Goal: Register for event/course

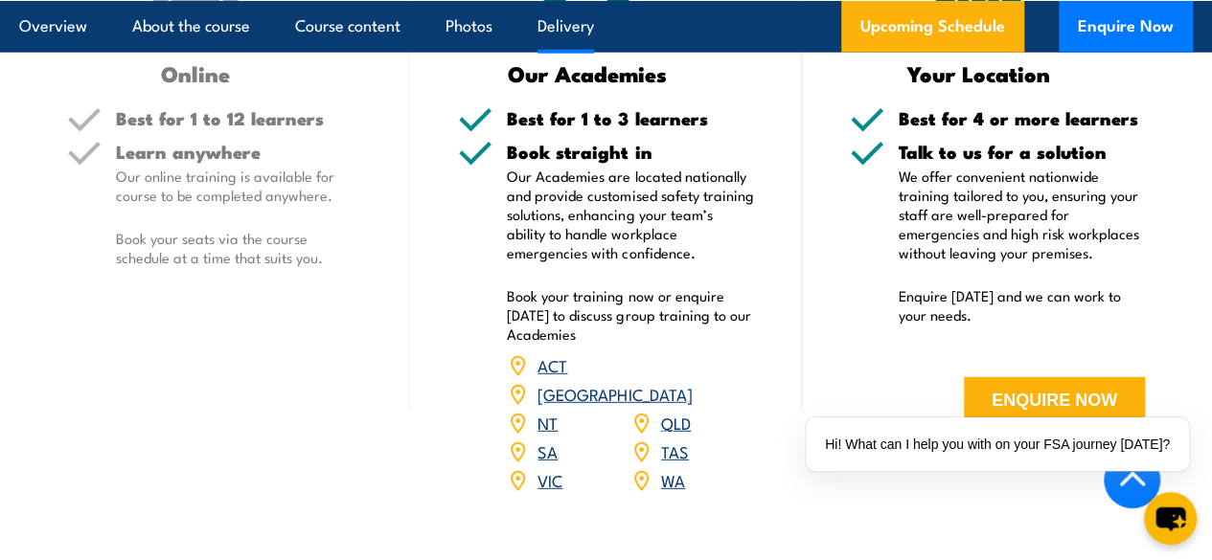
scroll to position [2536, 0]
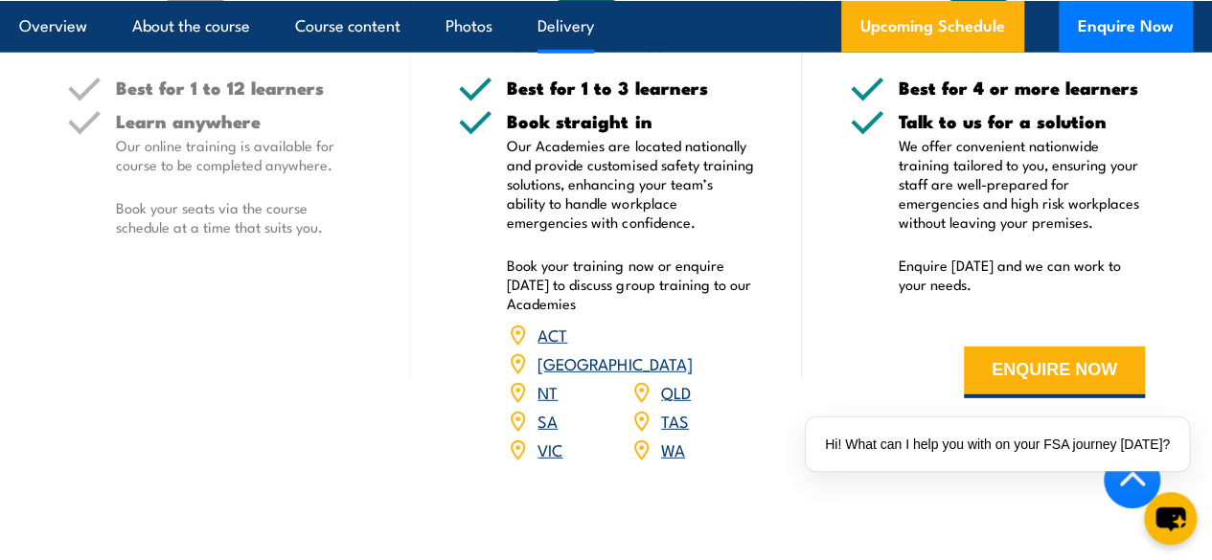
click at [540, 403] on link "NT" at bounding box center [547, 391] width 20 height 23
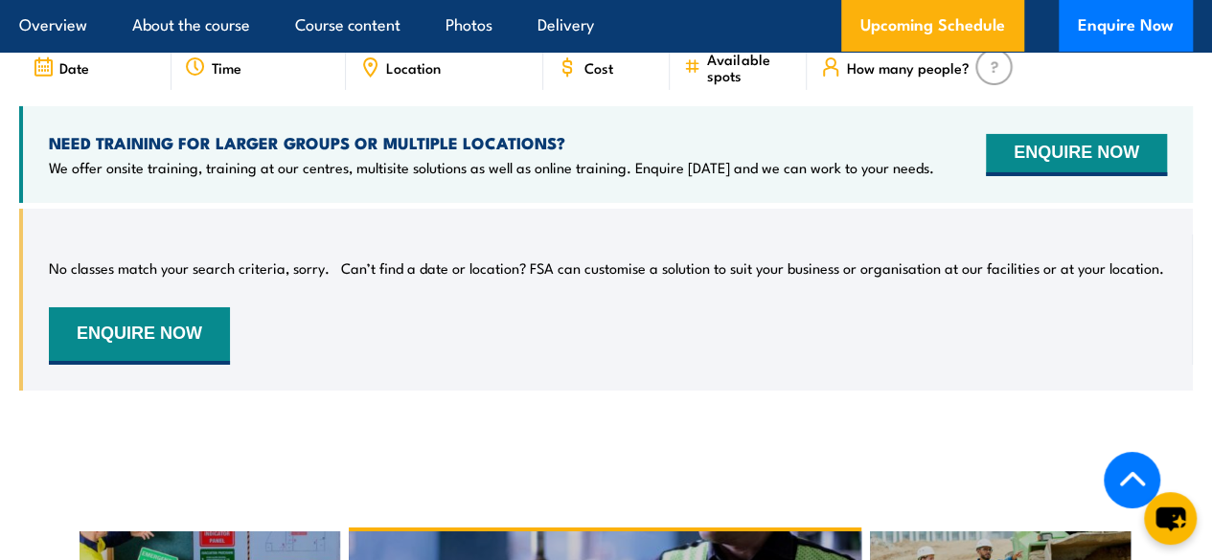
scroll to position [3221, 0]
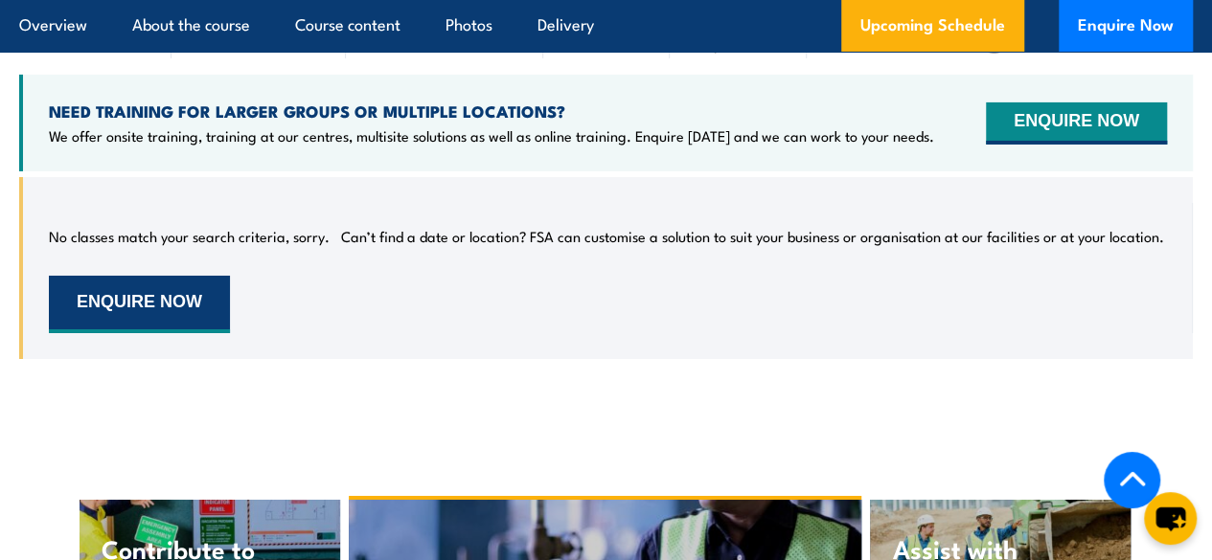
click at [113, 324] on button "ENQUIRE NOW" at bounding box center [139, 304] width 181 height 57
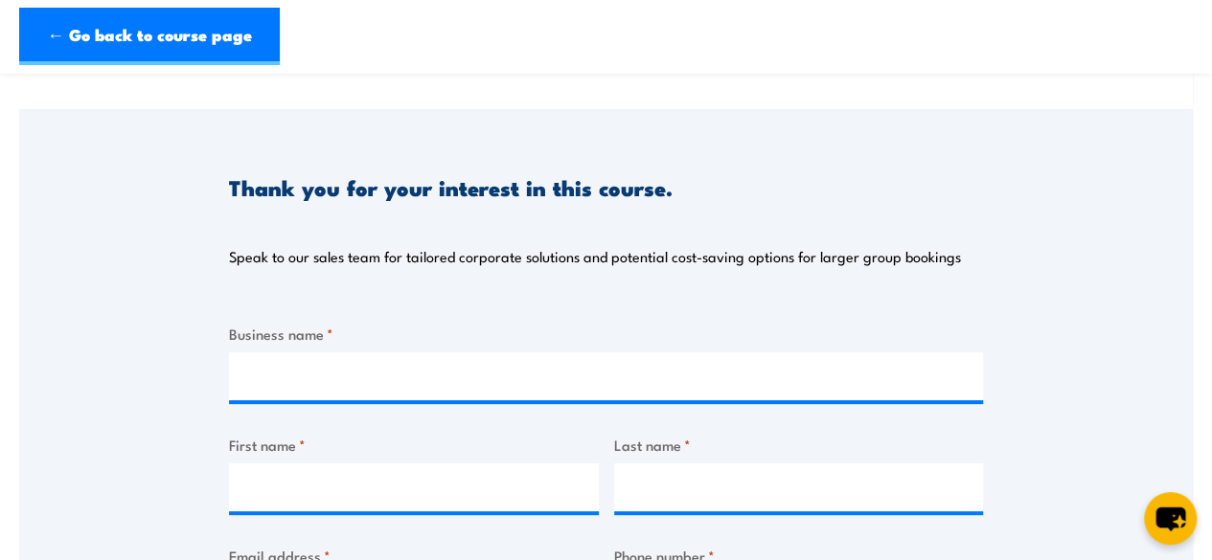
scroll to position [287, 0]
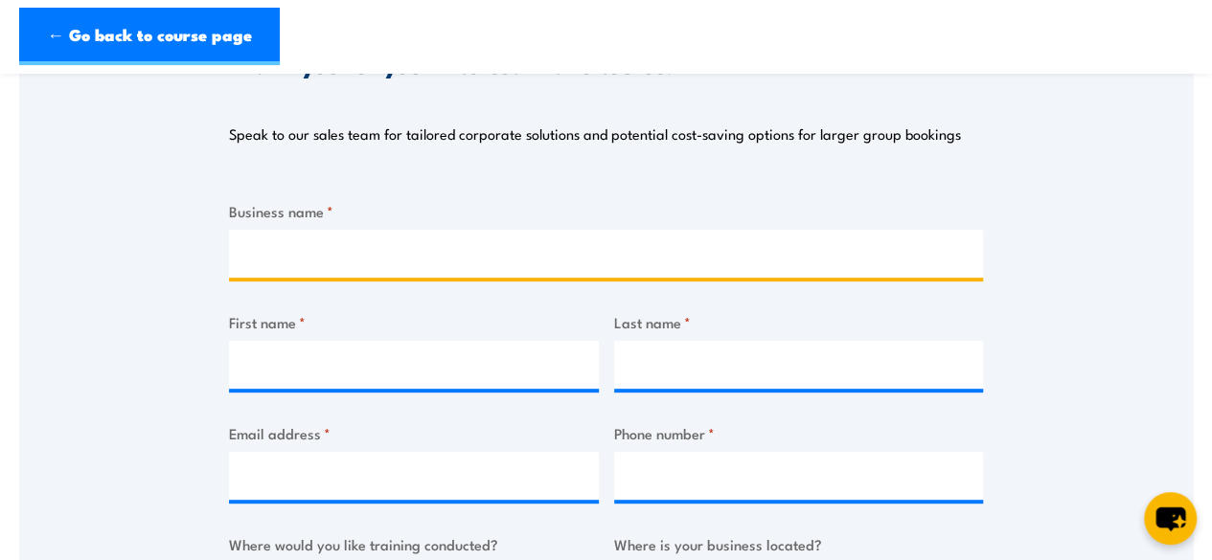
click at [261, 257] on input "Business name *" at bounding box center [606, 254] width 754 height 48
type input "Northern Territory PHN"
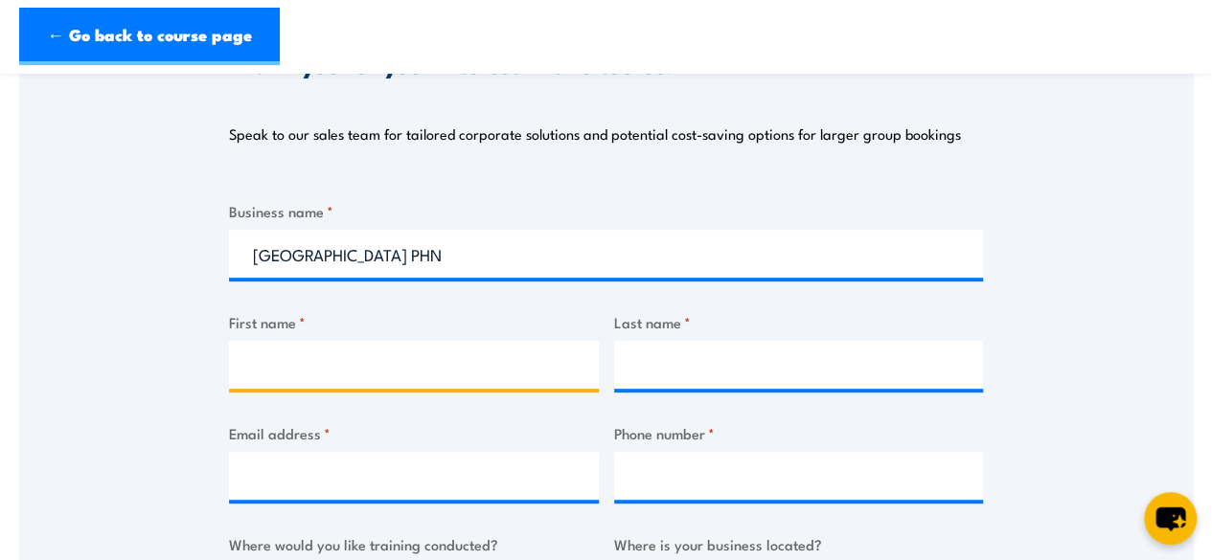
click at [285, 378] on input "First name *" at bounding box center [414, 365] width 370 height 48
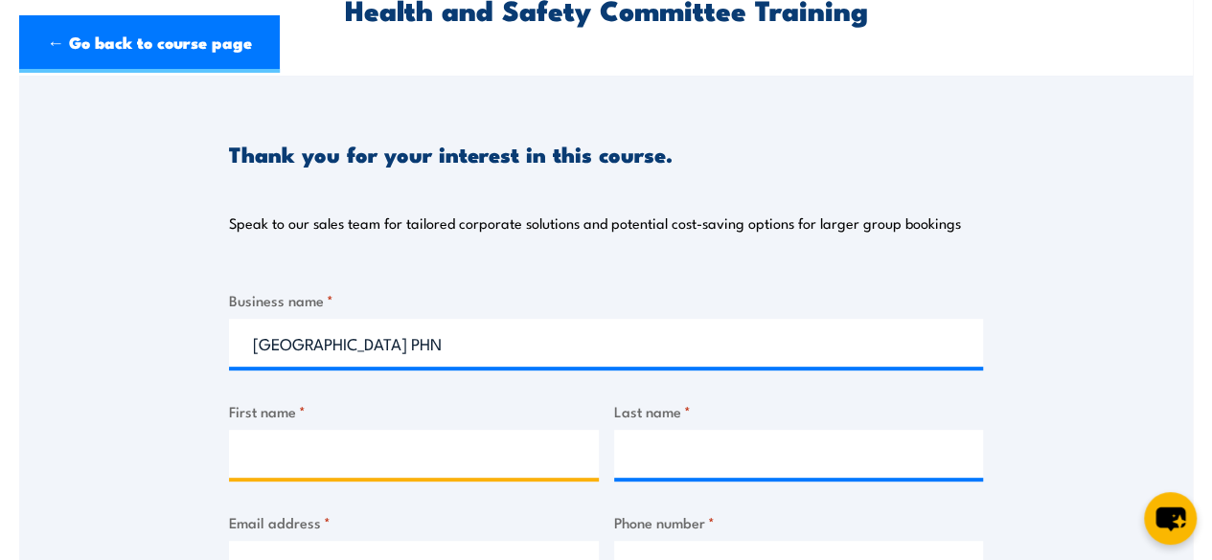
scroll to position [479, 0]
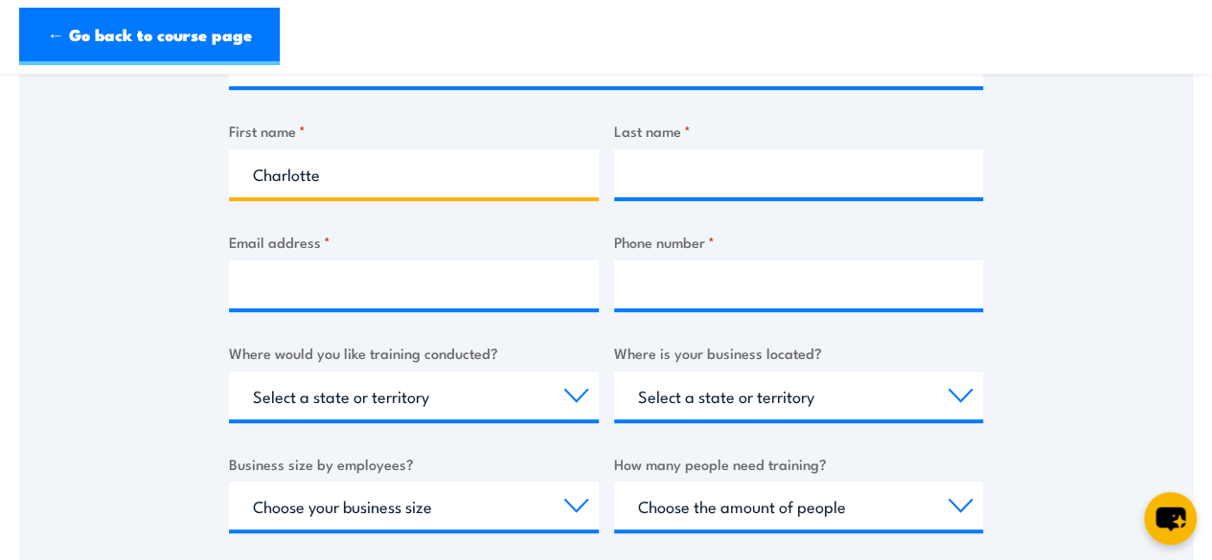
type input "Charlotte"
click at [663, 175] on input "Last name *" at bounding box center [799, 173] width 370 height 48
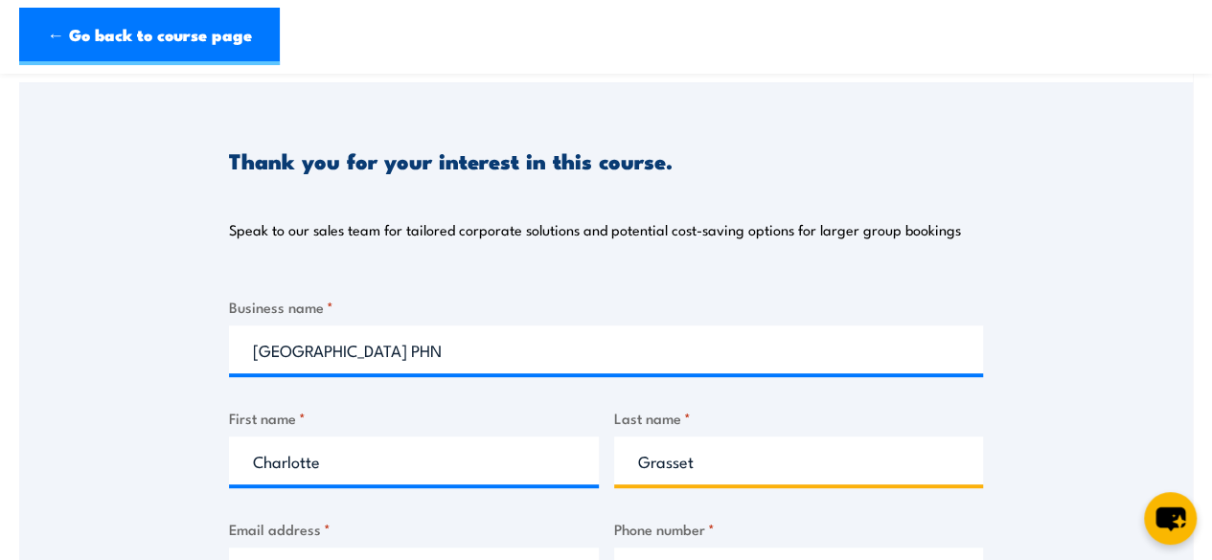
scroll to position [294, 0]
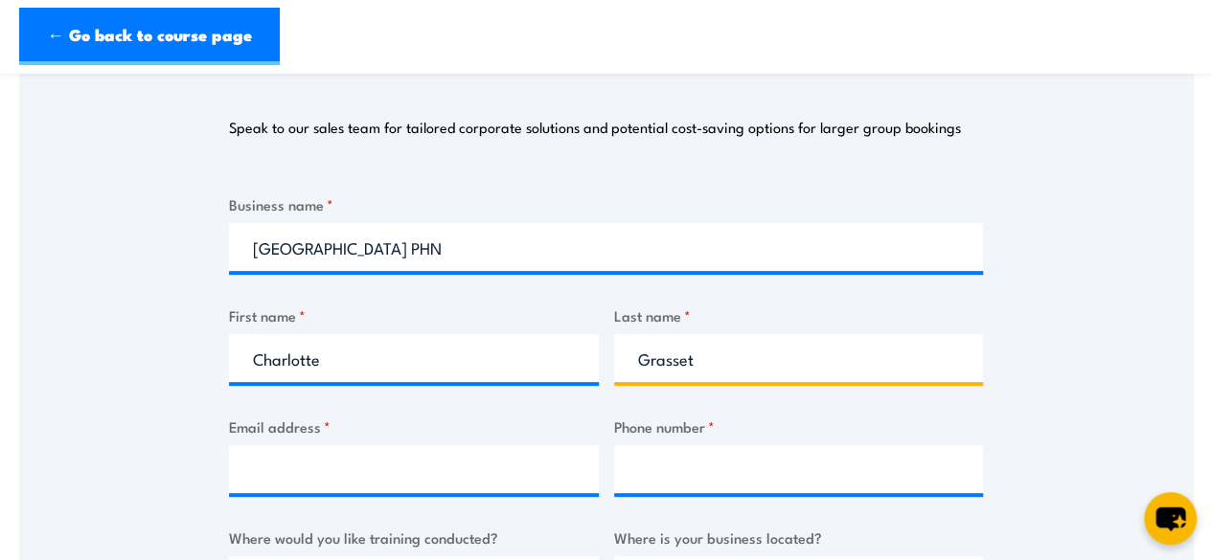
type input "Grasset"
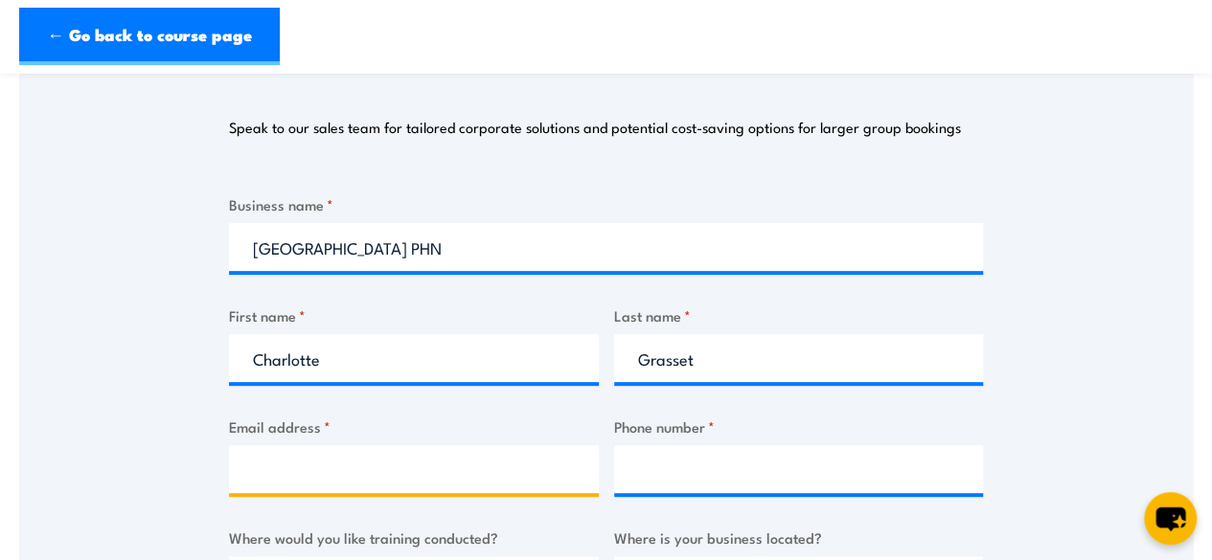
click at [343, 466] on input "Email address *" at bounding box center [414, 469] width 370 height 48
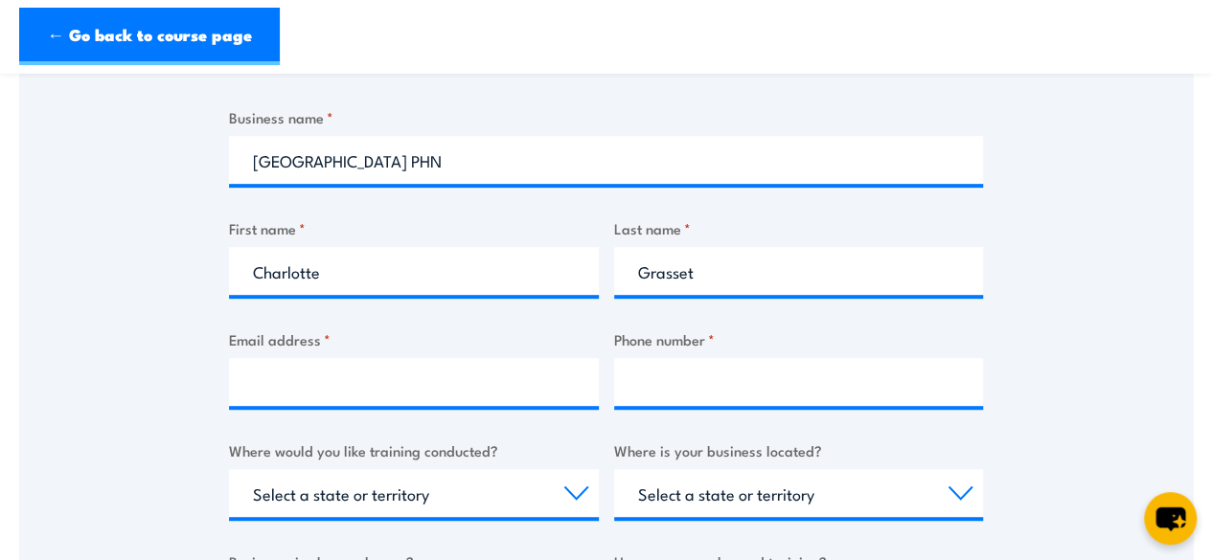
scroll to position [383, 0]
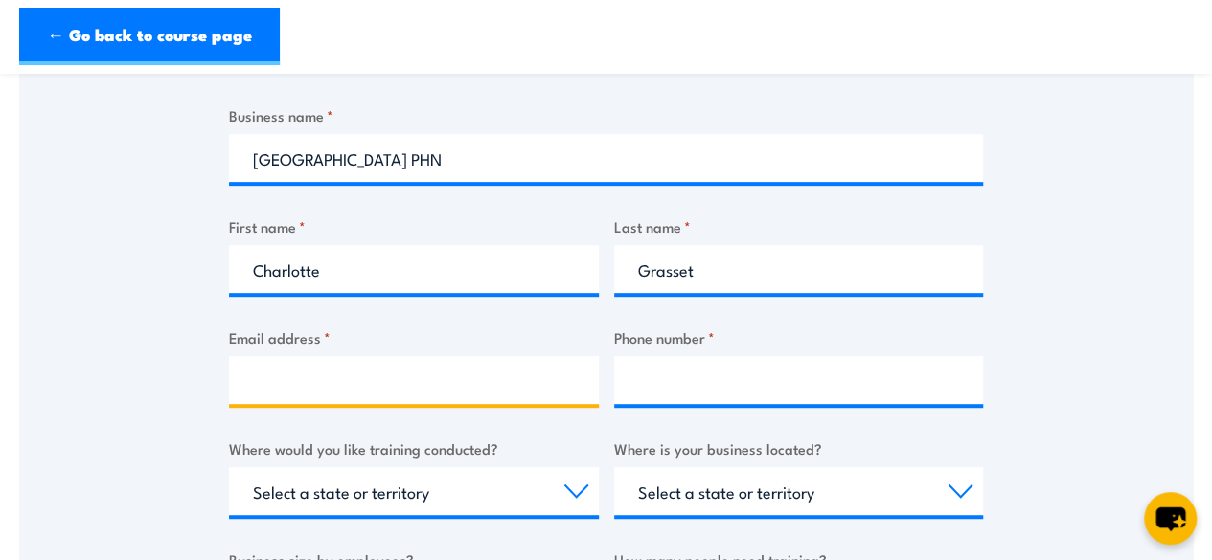
click at [347, 384] on input "Email address *" at bounding box center [414, 380] width 370 height 48
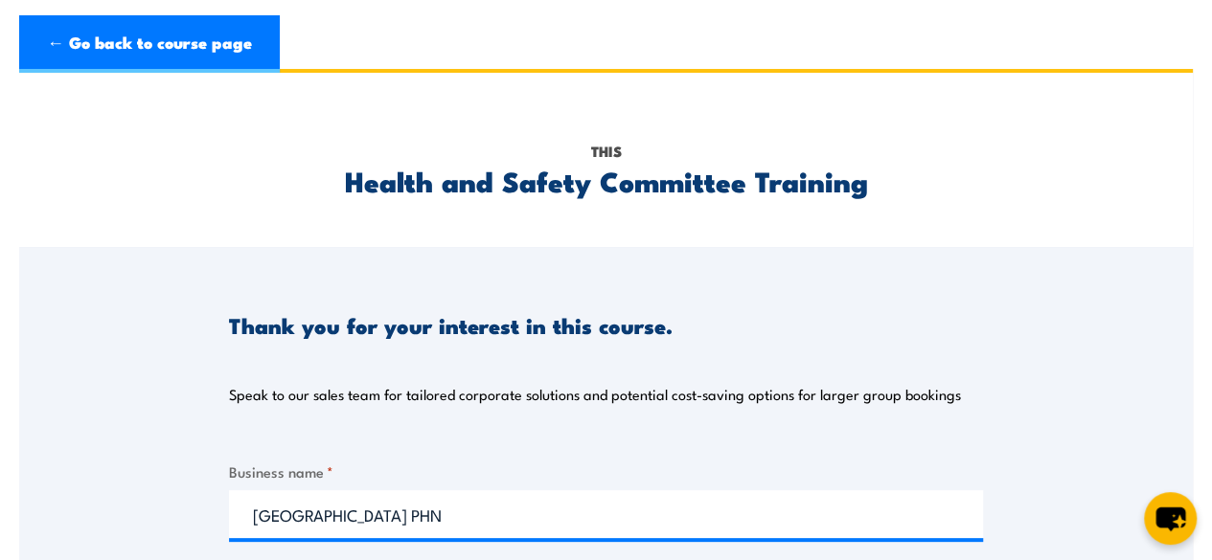
scroll to position [0, 0]
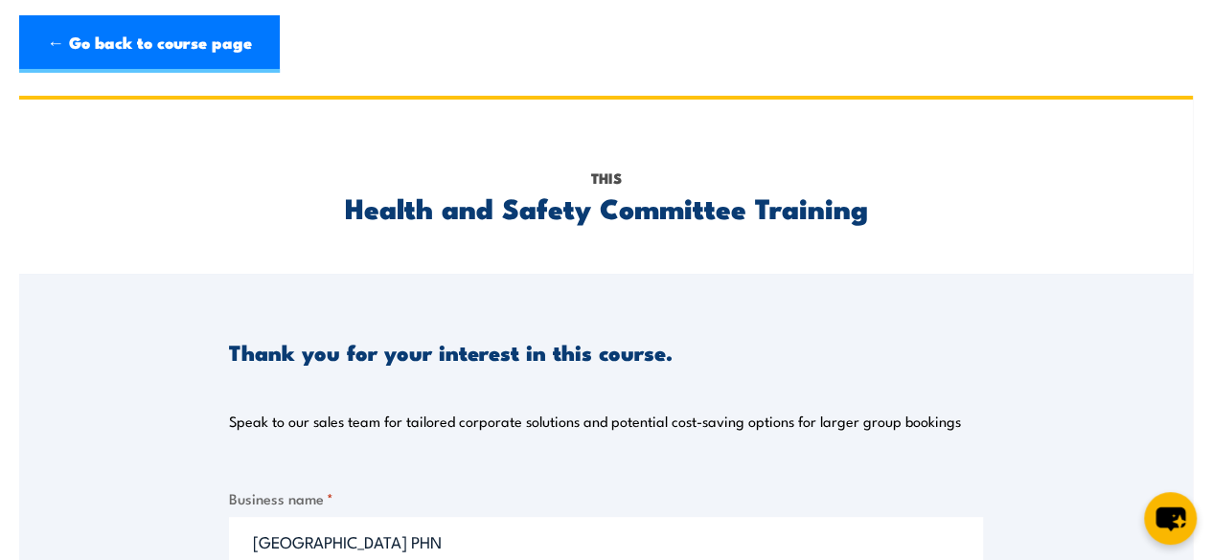
paste input "workhealthsafety@ntphn.org.au"
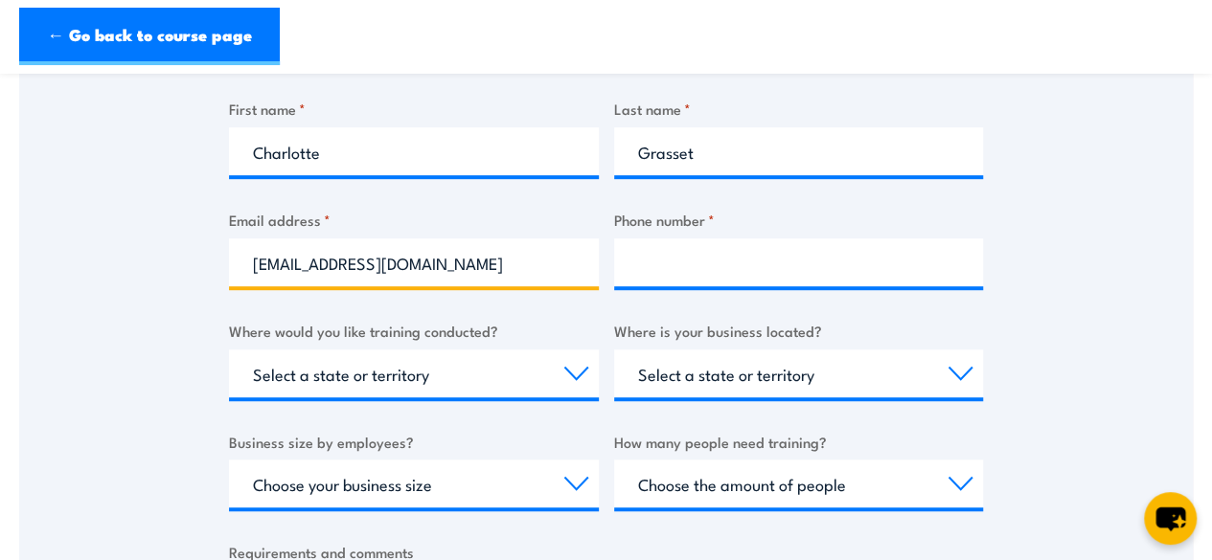
type input "workhealthsafety@ntphn.org.au"
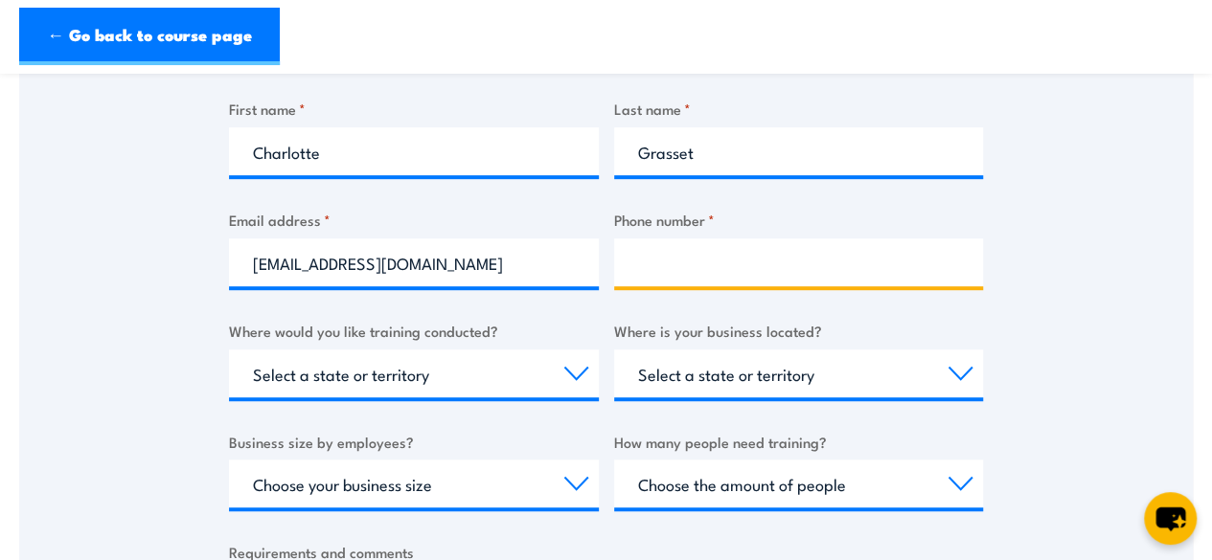
click at [674, 260] on input "Phone number *" at bounding box center [799, 262] width 370 height 48
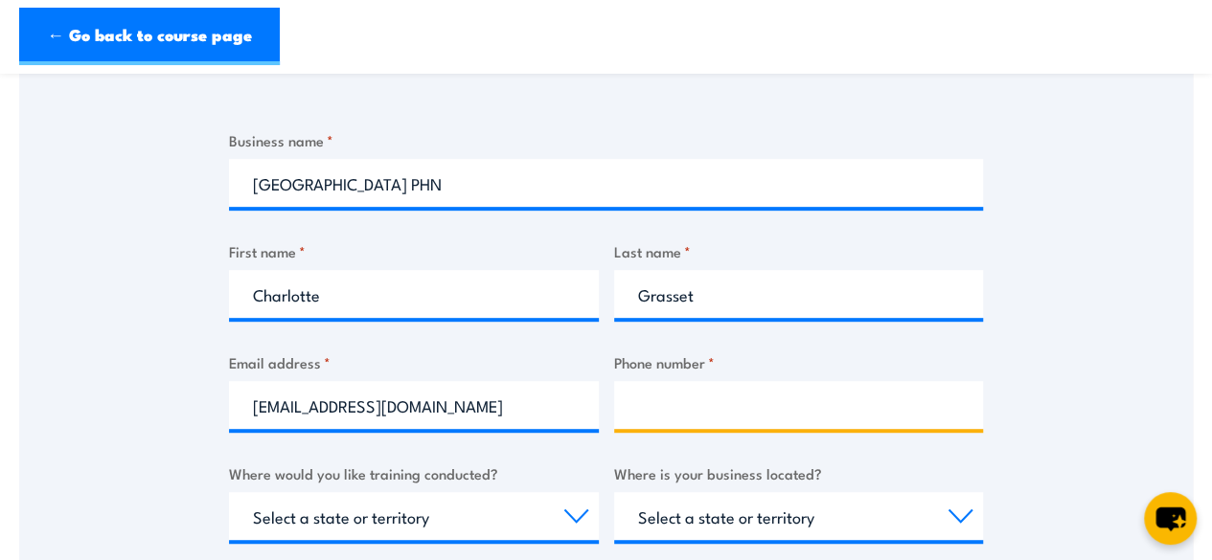
scroll to position [479, 0]
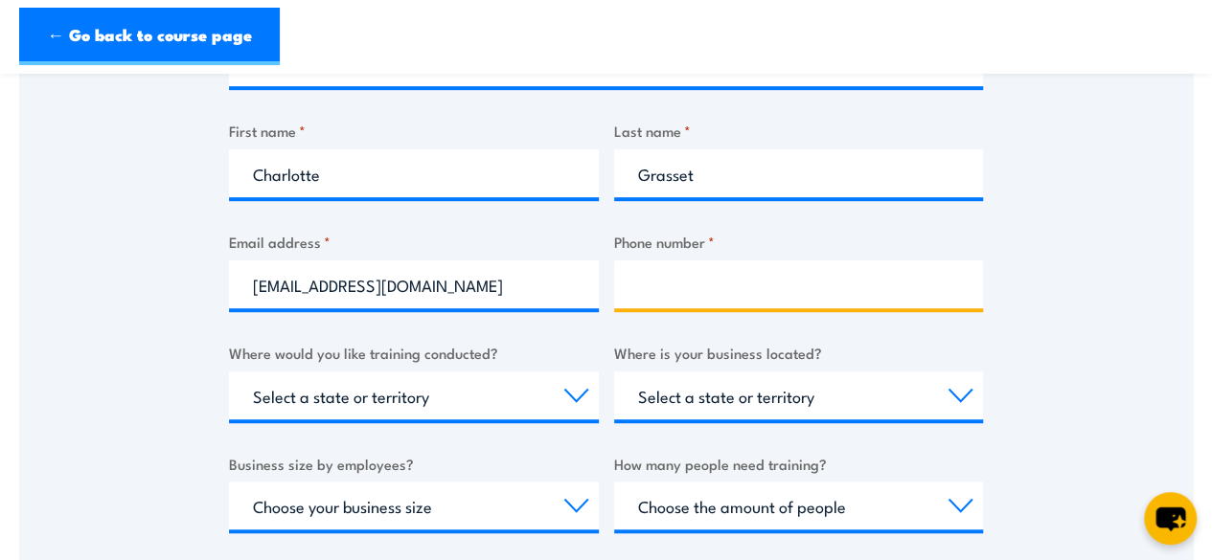
click at [663, 284] on input "Phone number *" at bounding box center [799, 285] width 370 height 48
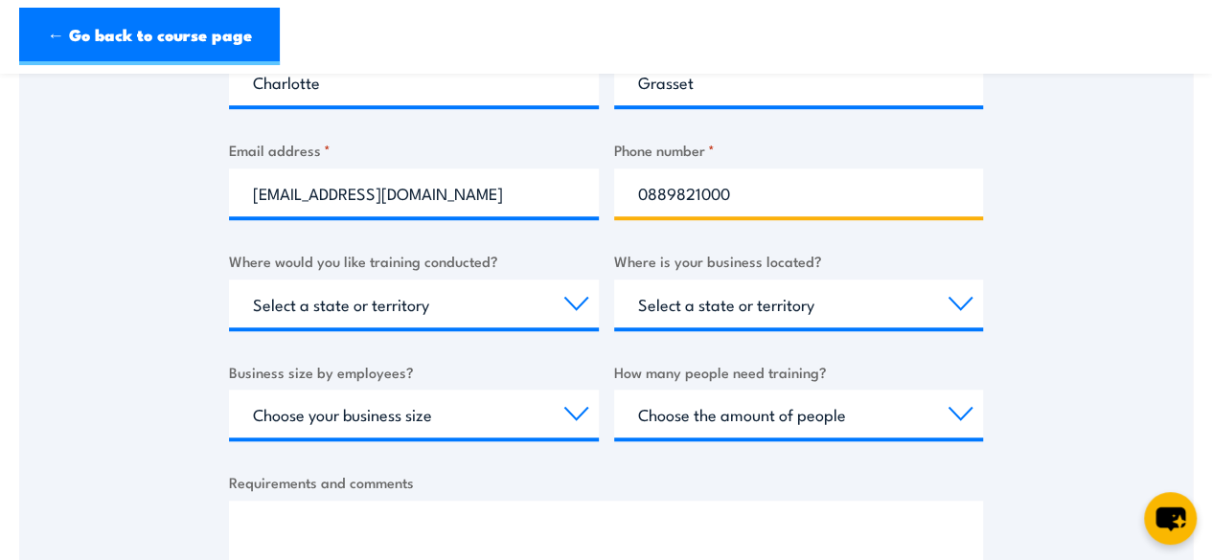
scroll to position [597, 0]
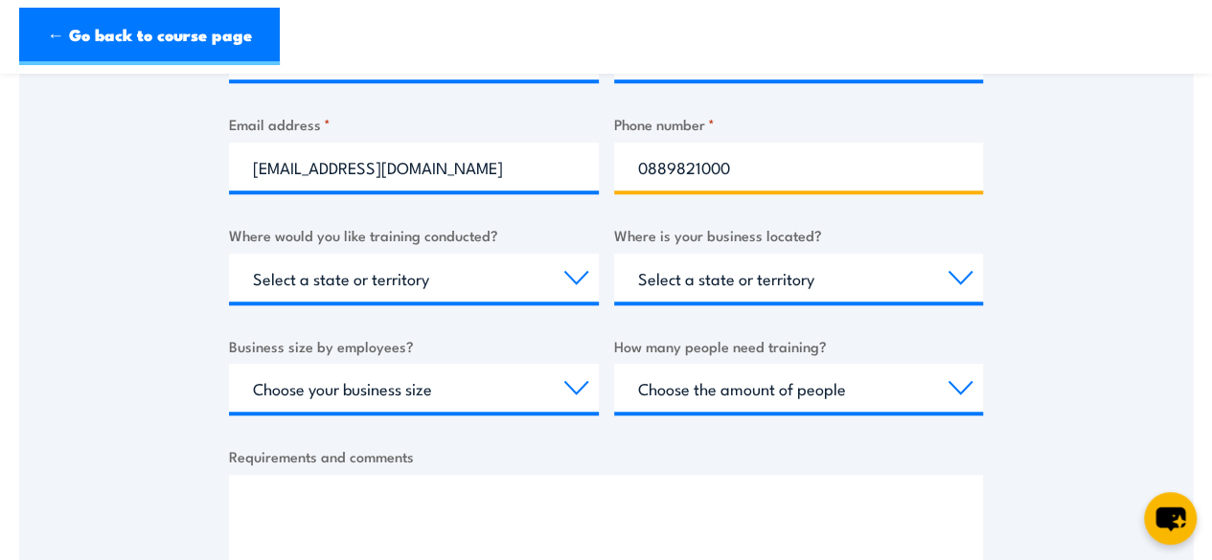
type input "0889821000"
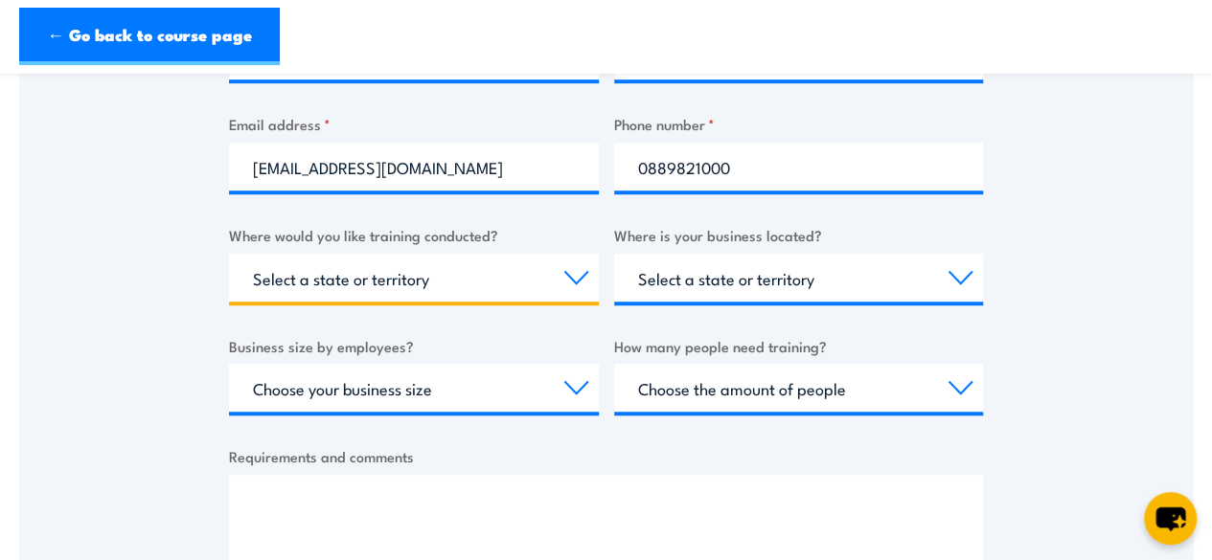
click at [554, 280] on select "Select a state or territory Nationally - multiple locations QLD NSW VIC SA ACT …" at bounding box center [414, 278] width 370 height 48
select select "NT"
click at [229, 254] on select "Select a state or territory Nationally - multiple locations QLD NSW VIC SA ACT …" at bounding box center [414, 278] width 370 height 48
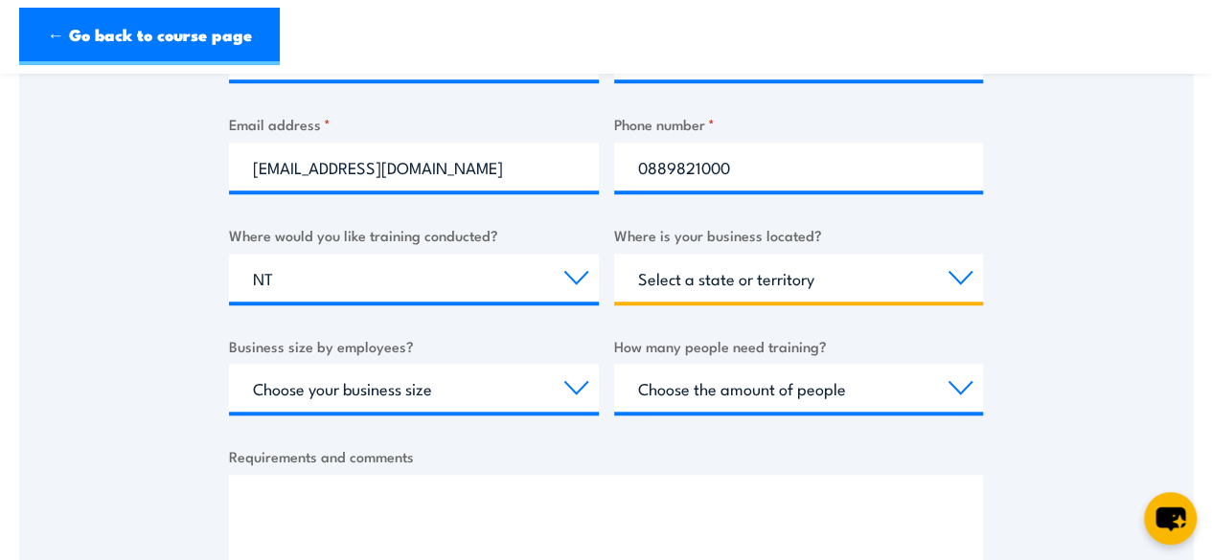
click at [769, 276] on select "Select a state or territory QLD NSW VIC SA ACT WA TAS NT" at bounding box center [799, 278] width 370 height 48
select select "NT"
click at [614, 254] on select "Select a state or territory QLD NSW VIC SA ACT WA TAS NT" at bounding box center [799, 278] width 370 height 48
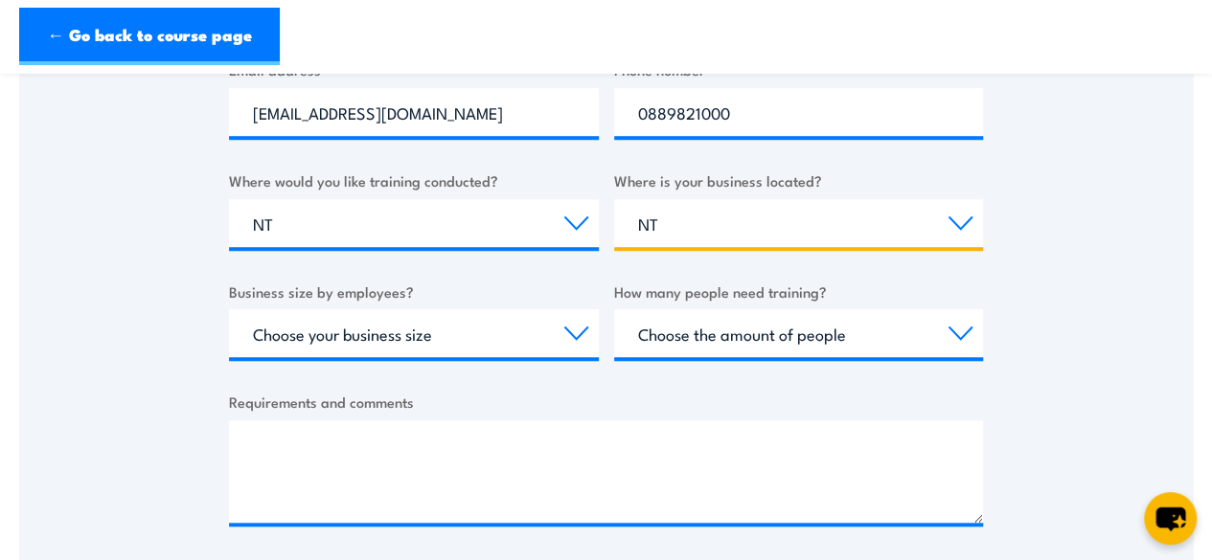
scroll to position [692, 0]
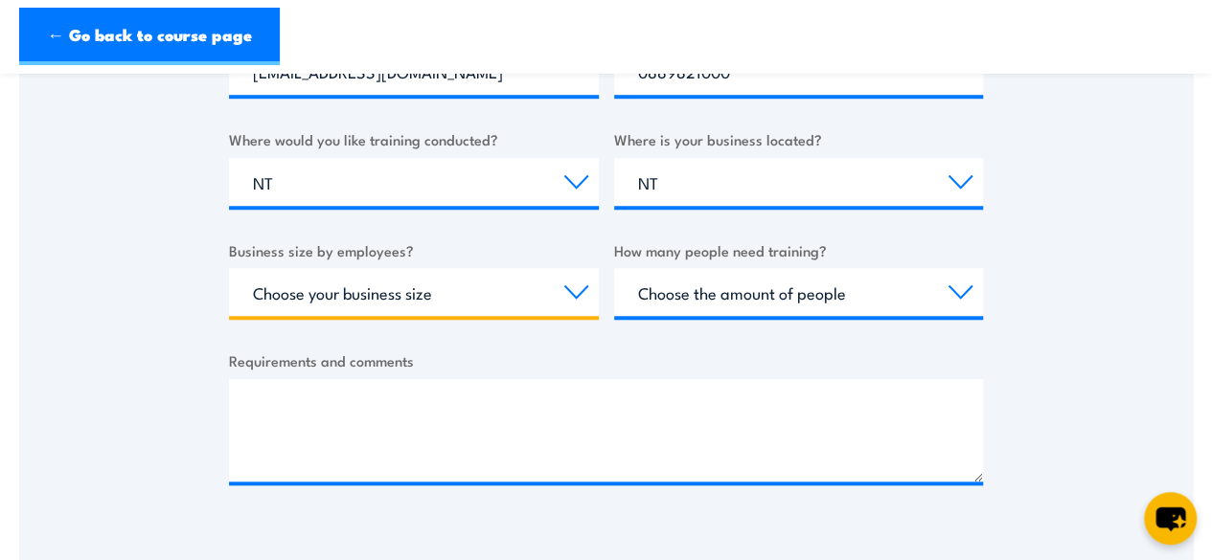
click at [521, 302] on select "Choose your business size 1 to 19 20 to 199 200+" at bounding box center [414, 292] width 370 height 48
select select "20 to 199"
click at [229, 268] on select "Choose your business size 1 to 19 20 to 199 200+" at bounding box center [414, 292] width 370 height 48
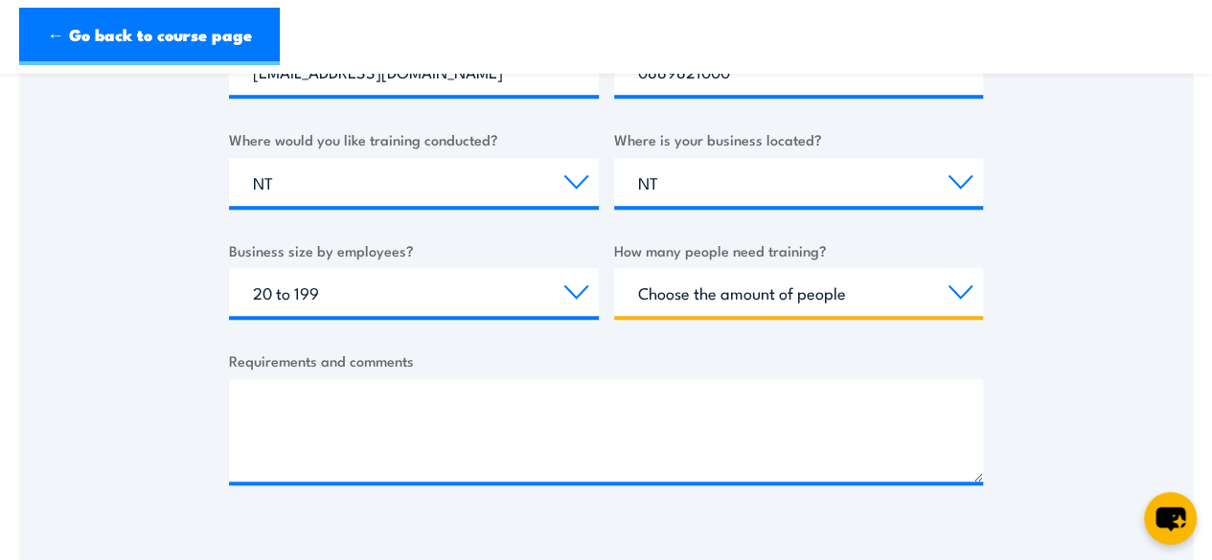
click at [925, 294] on select "Choose the amount of people 1 to 4 5 to 19 20+" at bounding box center [799, 292] width 370 height 48
select select "1 to 4"
click at [614, 268] on select "Choose the amount of people 1 to 4 5 to 19 20+" at bounding box center [799, 292] width 370 height 48
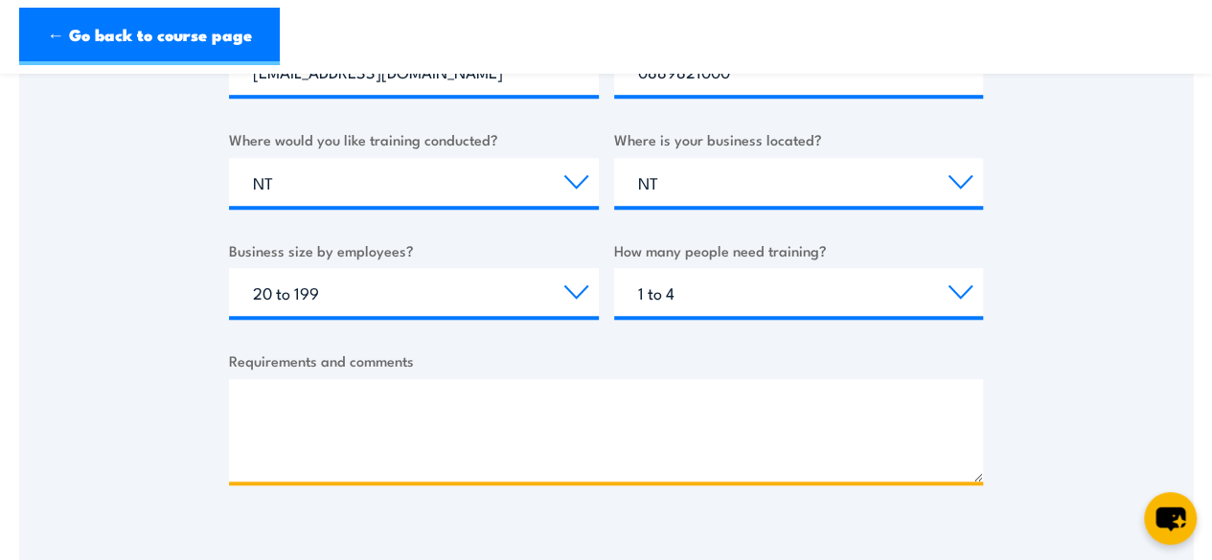
click at [354, 386] on textarea "Requirements and comments" at bounding box center [606, 430] width 754 height 102
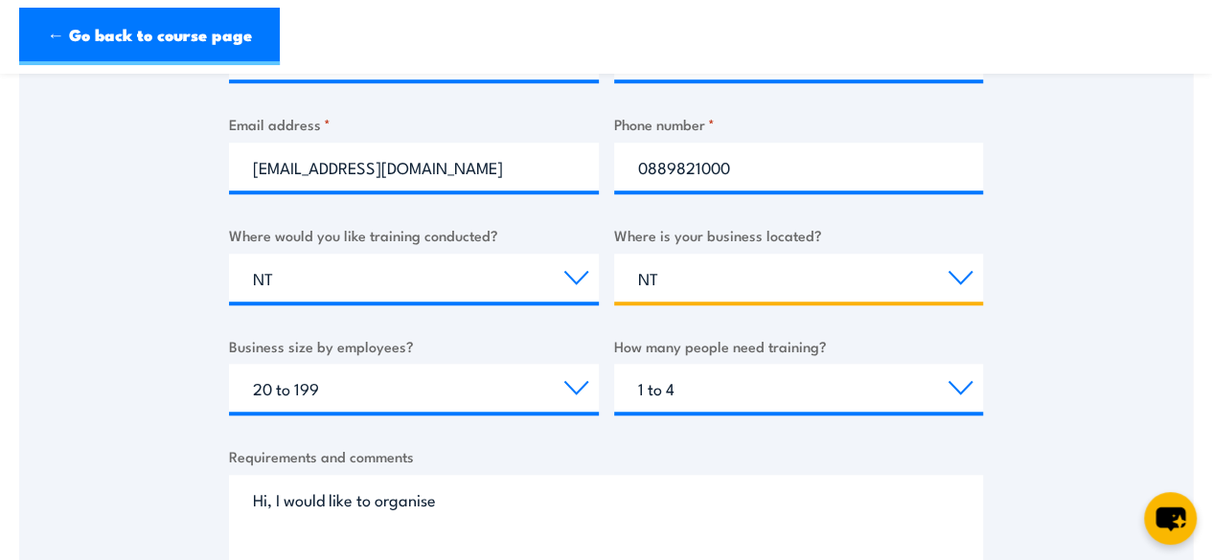
click at [875, 282] on select "Select a state or territory QLD NSW VIC SA ACT WA TAS NT" at bounding box center [799, 278] width 370 height 48
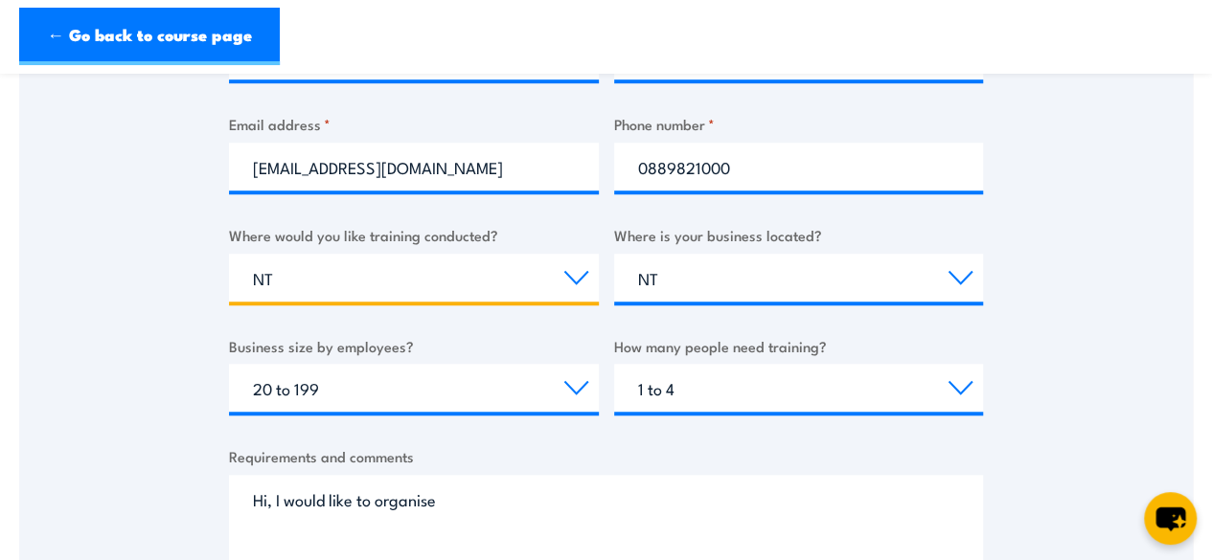
click at [458, 271] on select "Select a state or territory Nationally - multiple locations QLD NSW VIC SA ACT …" at bounding box center [414, 278] width 370 height 48
click at [229, 254] on select "Select a state or territory Nationally - multiple locations QLD NSW VIC SA ACT …" at bounding box center [414, 278] width 370 height 48
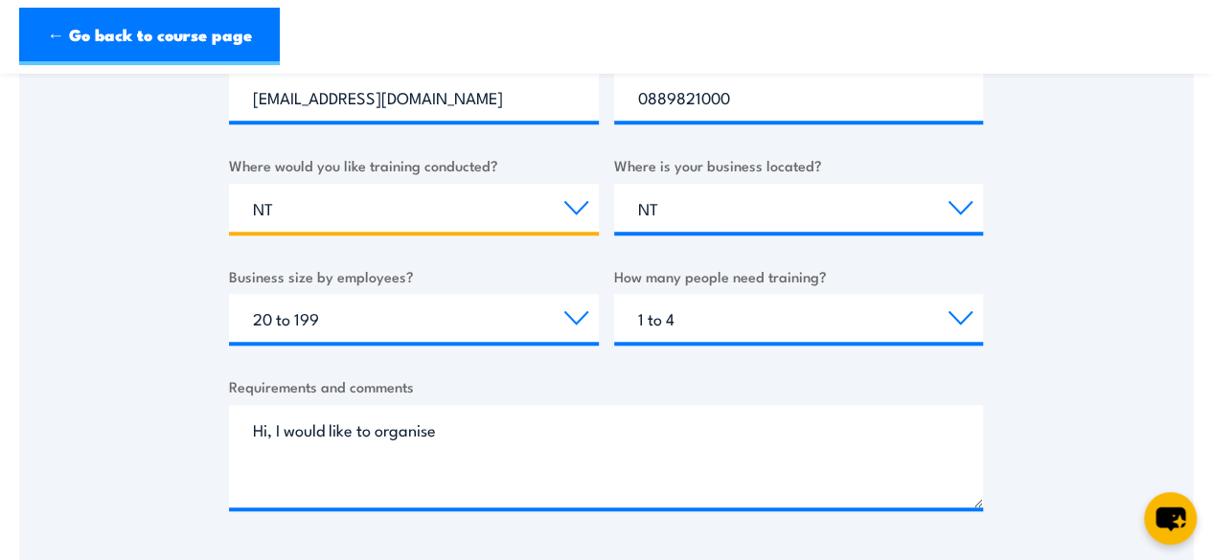
scroll to position [788, 0]
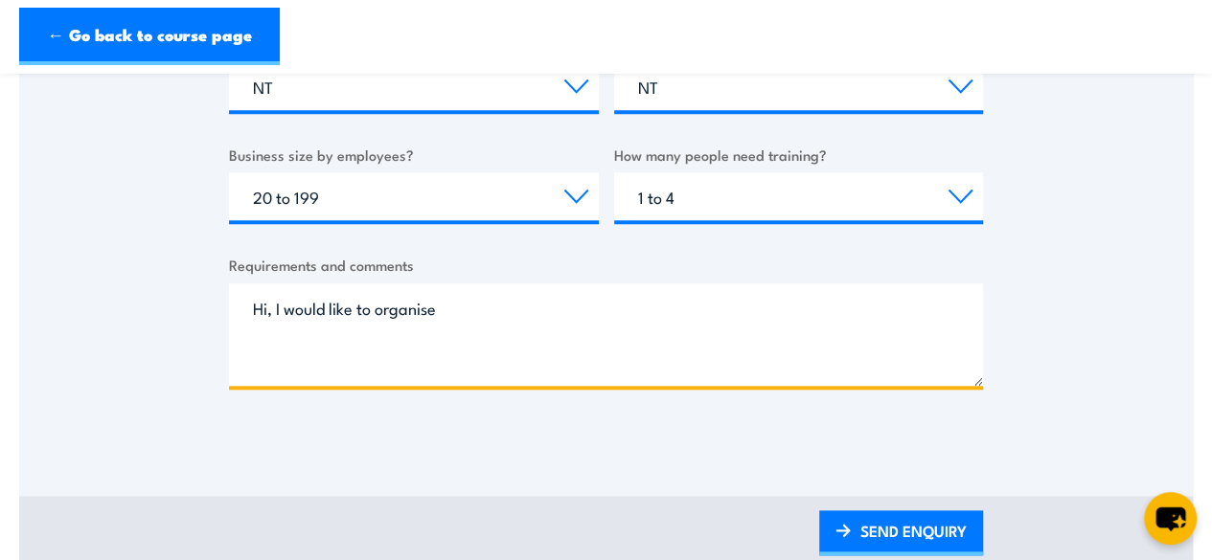
click at [473, 313] on textarea "Hi, I would like to organise" at bounding box center [606, 335] width 754 height 102
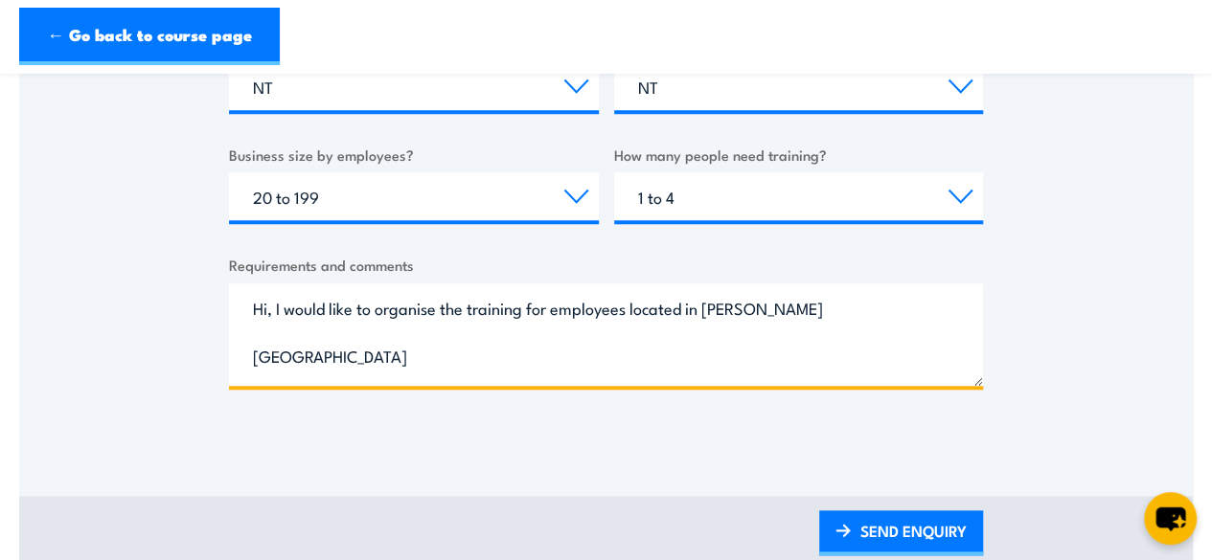
click at [556, 310] on textarea "Hi, I would like to organise the training for employees located in Alice Springs" at bounding box center [606, 335] width 754 height 102
click at [854, 315] on textarea "Hi, I would like to organise the training for two employees located in Alice Sp…" at bounding box center [606, 335] width 754 height 102
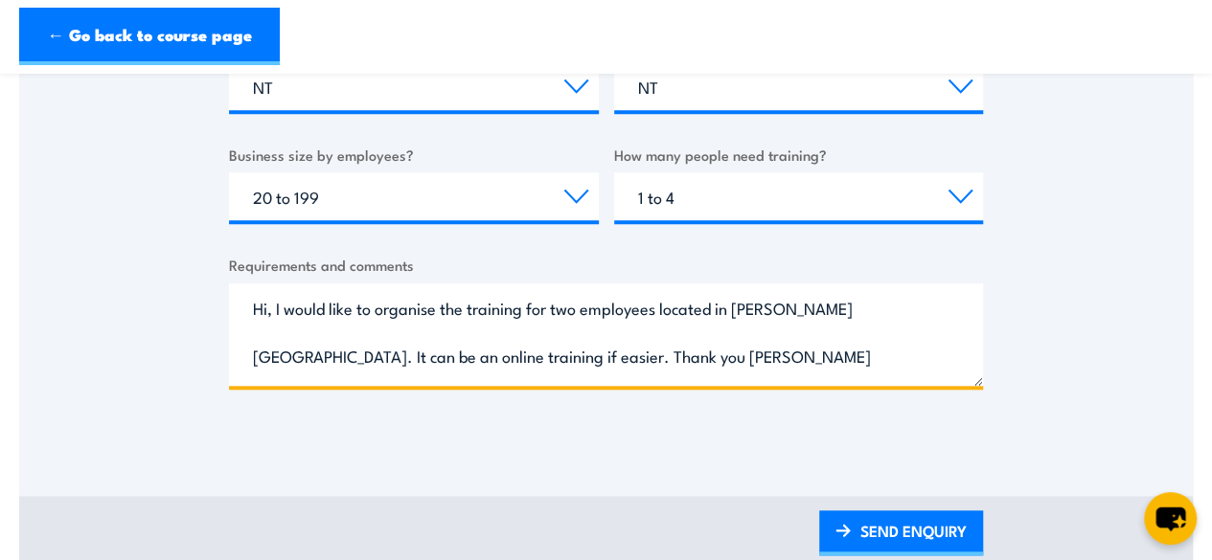
type textarea "Hi, I would like to organise the training for two employees located in Alice Sp…"
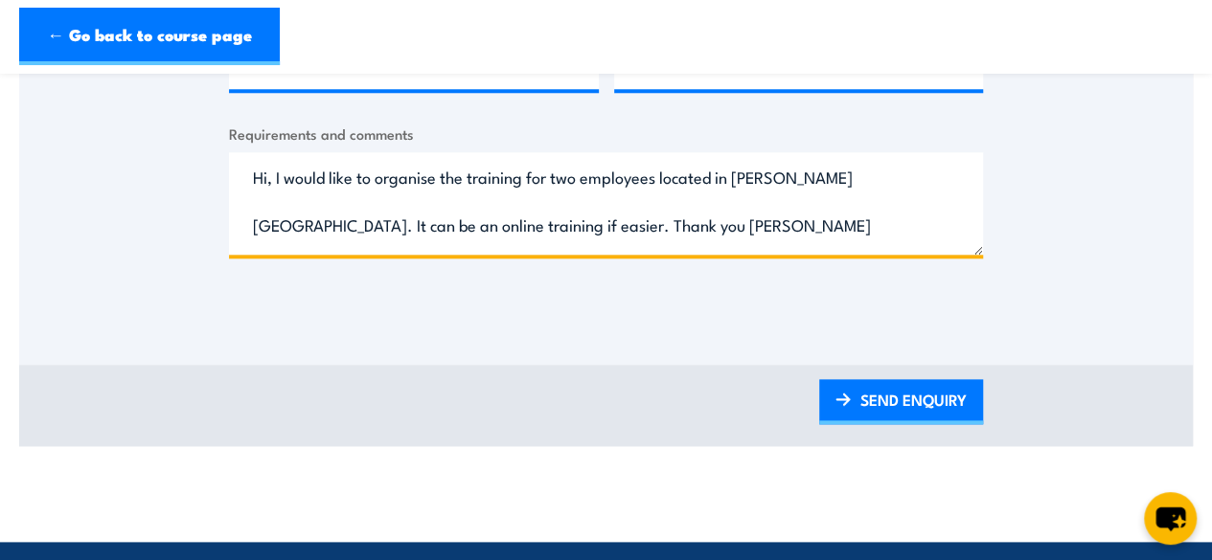
scroll to position [1054, 0]
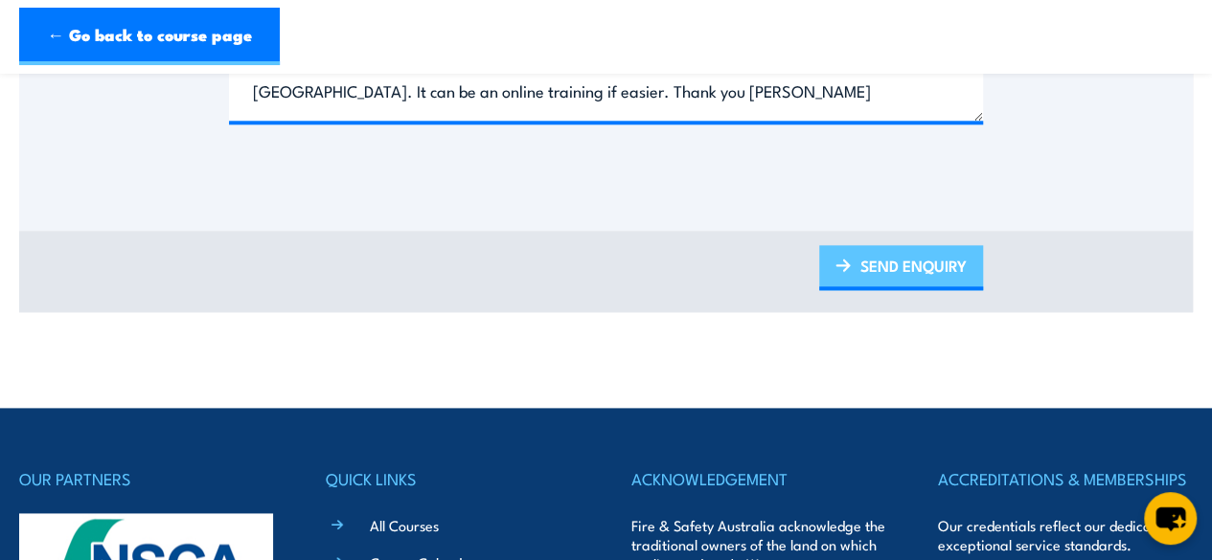
click at [860, 270] on link "SEND ENQUIRY" at bounding box center [901, 267] width 164 height 45
click at [852, 263] on link "SEND ENQUIRY" at bounding box center [901, 267] width 164 height 45
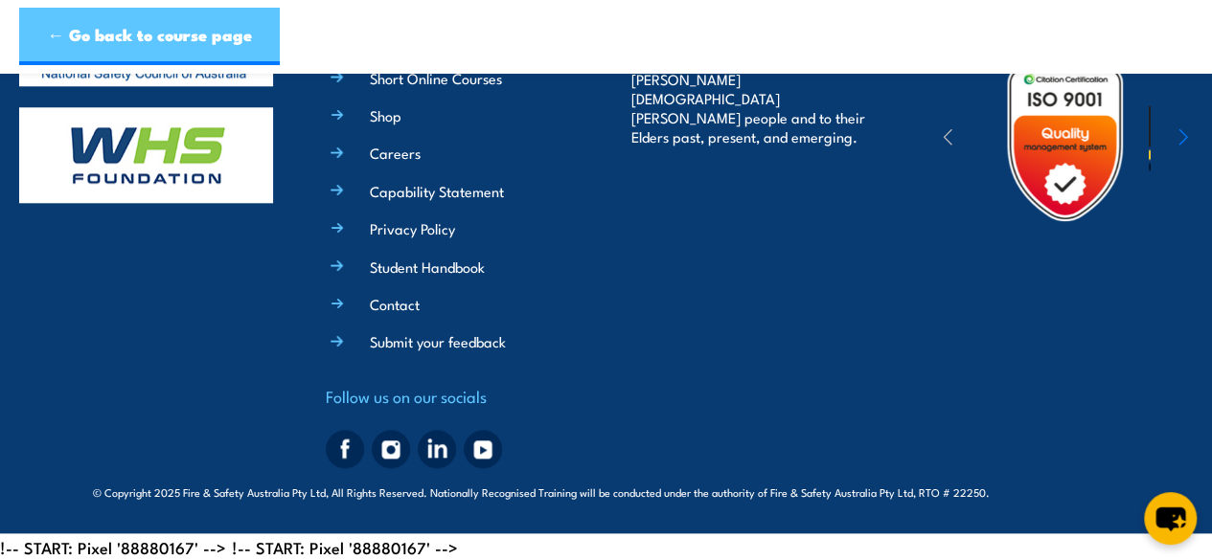
click at [134, 43] on link "← Go back to course page" at bounding box center [149, 36] width 261 height 57
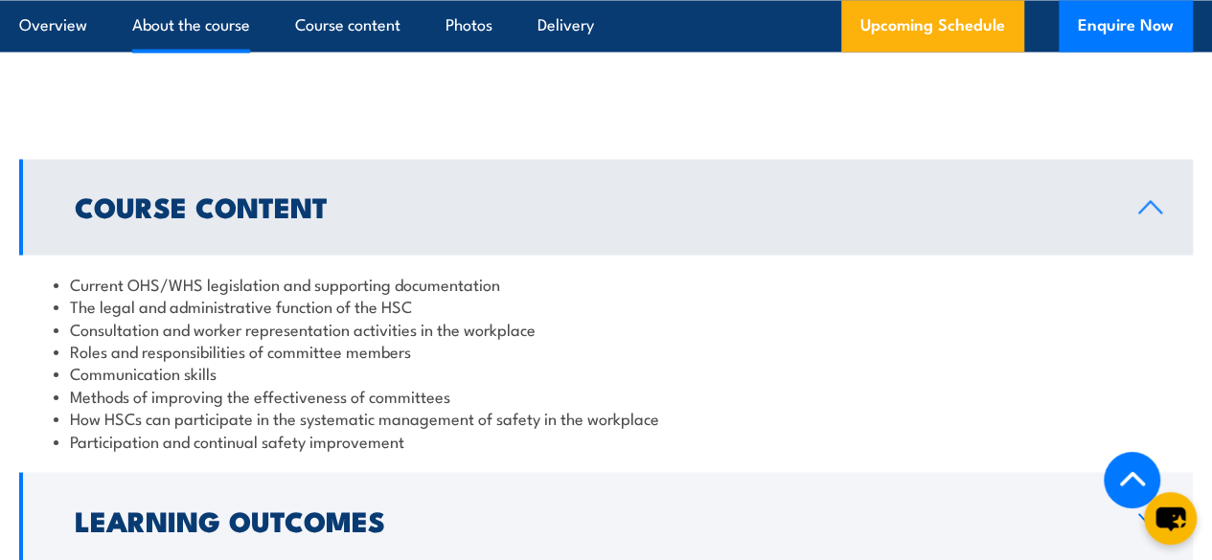
scroll to position [1018, 0]
